Goal: Task Accomplishment & Management: Manage account settings

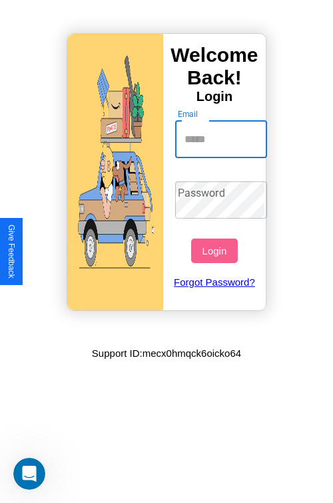
click at [222, 139] on input "Email" at bounding box center [221, 139] width 92 height 37
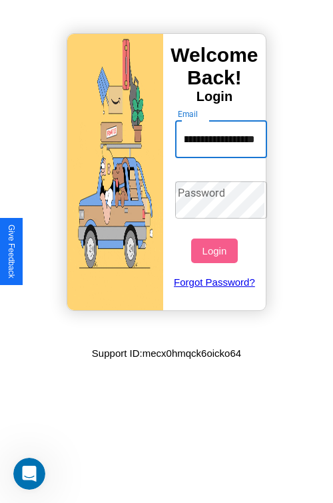
scroll to position [0, 47]
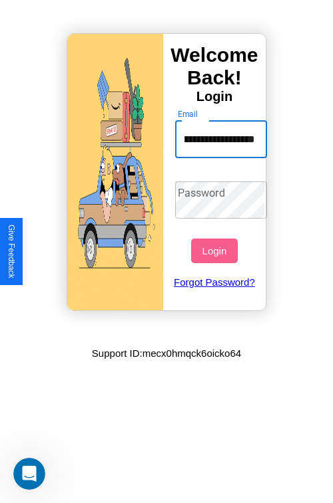
type input "**********"
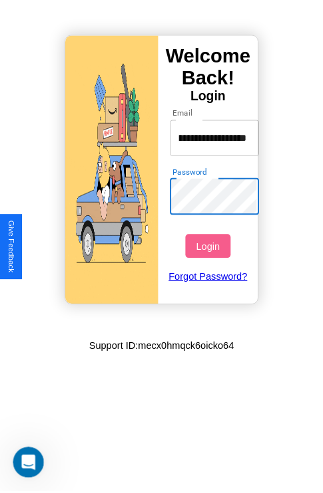
scroll to position [0, 0]
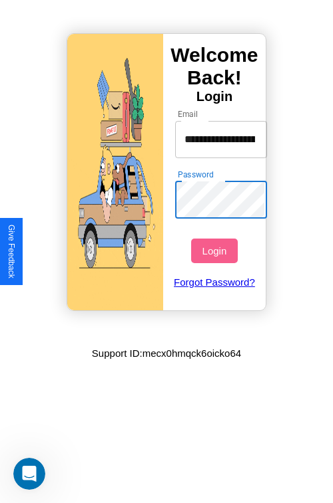
click at [215, 251] on button "Login" at bounding box center [214, 251] width 46 height 25
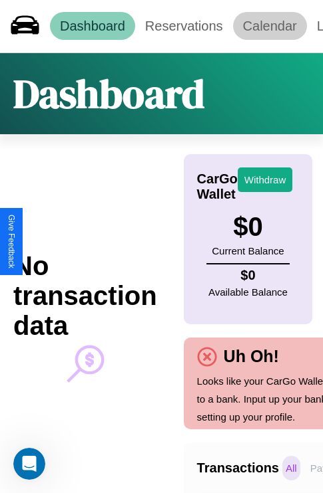
click at [269, 26] on link "Calendar" at bounding box center [270, 26] width 74 height 28
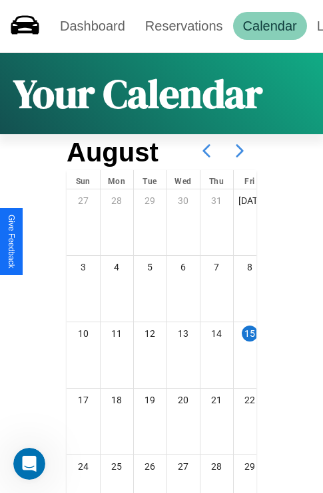
click at [239, 151] on icon at bounding box center [239, 150] width 33 height 33
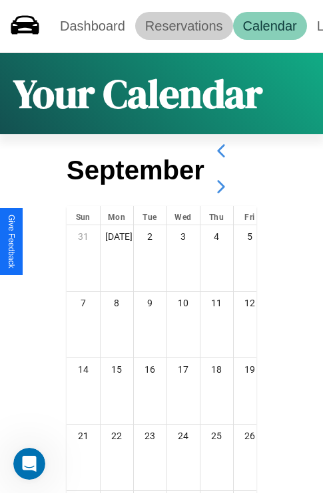
click at [184, 26] on link "Reservations" at bounding box center [184, 26] width 98 height 28
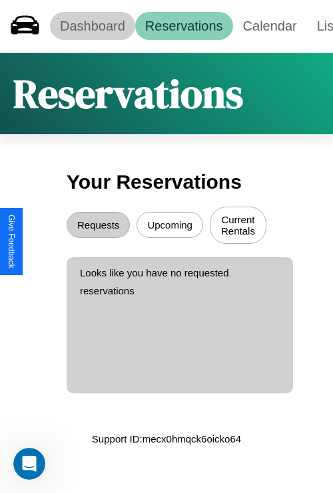
click at [92, 26] on link "Dashboard" at bounding box center [92, 26] width 85 height 28
